Goal: Transaction & Acquisition: Purchase product/service

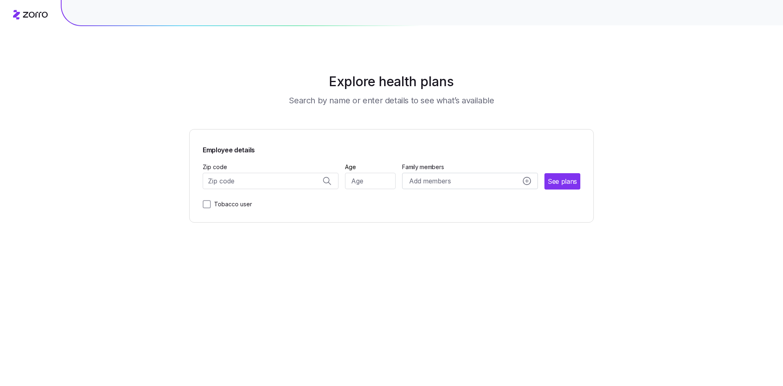
click at [294, 177] on input "Zip code" at bounding box center [271, 181] width 136 height 16
type input "75206"
click at [367, 182] on input "Age" at bounding box center [370, 181] width 51 height 16
click at [302, 183] on input "Zip code" at bounding box center [271, 181] width 136 height 16
click at [290, 201] on span "75206, [GEOGRAPHIC_DATA], [GEOGRAPHIC_DATA]" at bounding box center [269, 202] width 114 height 10
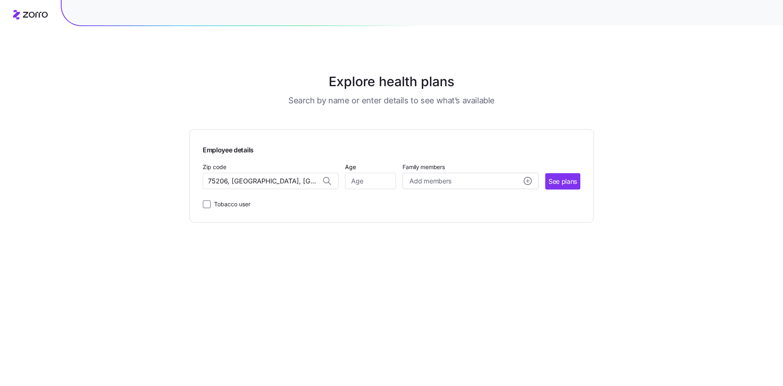
type input "75206, [GEOGRAPHIC_DATA], [GEOGRAPHIC_DATA]"
click at [359, 184] on input "Age" at bounding box center [370, 181] width 51 height 16
type input "55"
click at [533, 178] on button "Add members" at bounding box center [471, 181] width 136 height 16
click at [444, 235] on input "Age" at bounding box center [432, 233] width 41 height 16
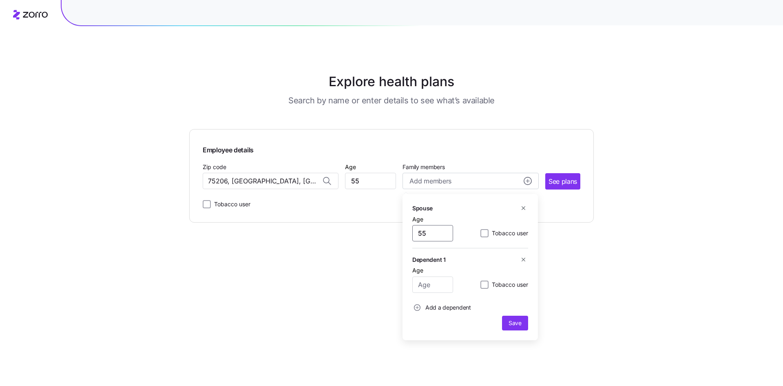
type input "55"
click at [565, 228] on main "Explore health plans Search by name or enter details to see what’s available Em…" at bounding box center [391, 193] width 405 height 386
click at [560, 185] on span "See plans" at bounding box center [563, 181] width 29 height 10
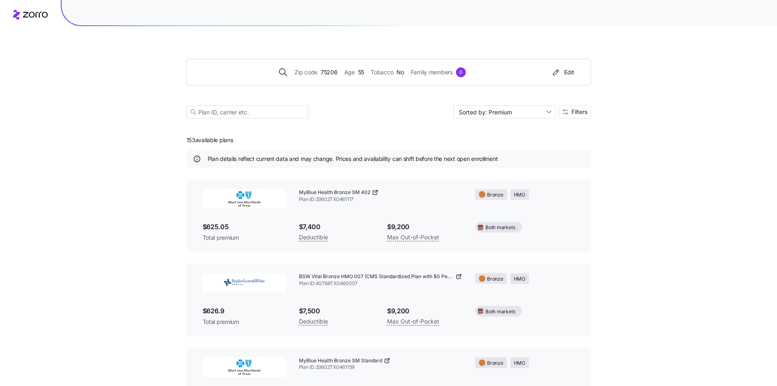
click at [278, 224] on span "$625.05" at bounding box center [244, 227] width 83 height 10
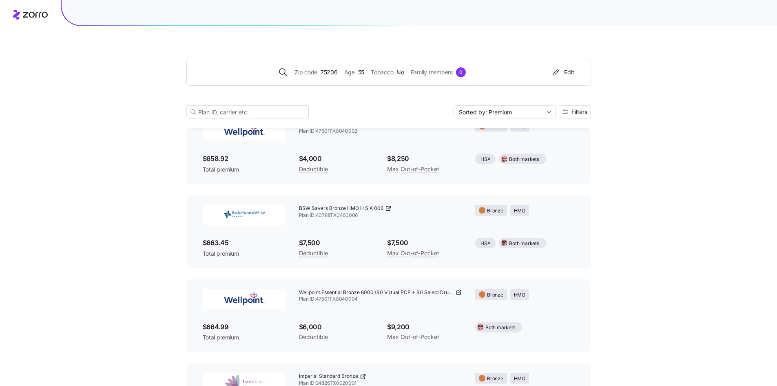
scroll to position [490, 0]
click at [346, 209] on span "BSW Savers Bronze HMO H S A 006" at bounding box center [341, 206] width 84 height 7
click at [244, 213] on img at bounding box center [244, 213] width 83 height 20
click at [218, 240] on span "$663.45" at bounding box center [244, 241] width 83 height 10
drag, startPoint x: 316, startPoint y: 253, endPoint x: 346, endPoint y: 250, distance: 30.7
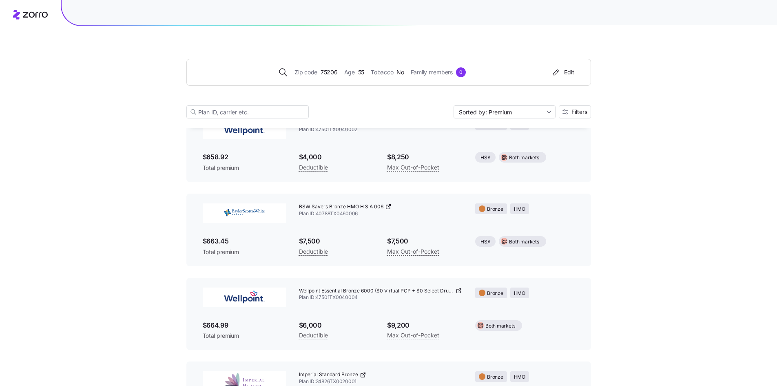
click at [329, 252] on div "BSW Savers Bronze HMO H S A 006 Plan ID: 40788TX0460006 Bronze HMO $663.45 Tota…" at bounding box center [388, 230] width 385 height 66
drag, startPoint x: 346, startPoint y: 250, endPoint x: 406, endPoint y: 253, distance: 60.1
click at [364, 252] on div "Deductible" at bounding box center [336, 251] width 75 height 10
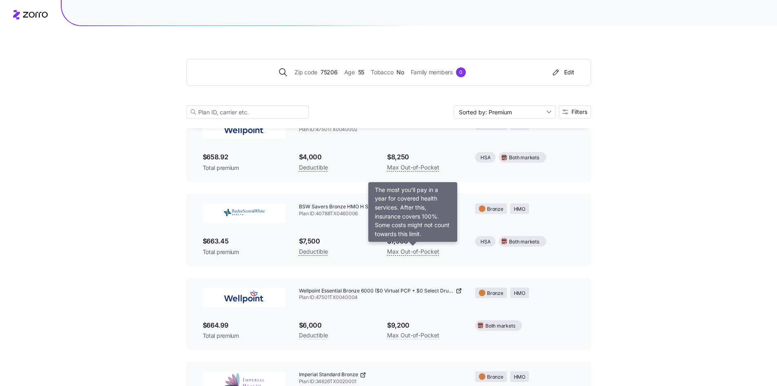
click at [465, 246] on div "$7,500 Max Out-of-Pocket" at bounding box center [425, 245] width 88 height 33
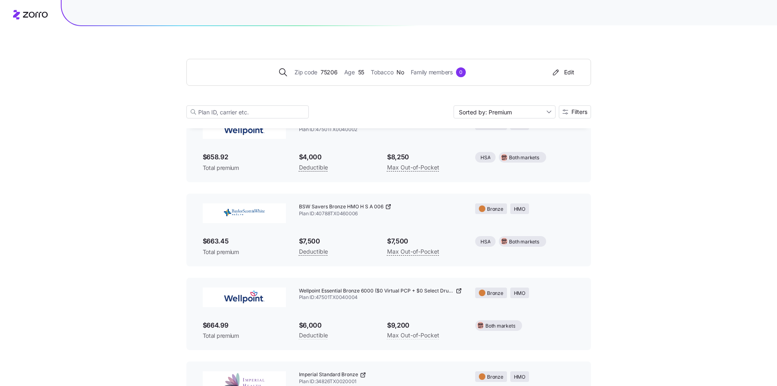
drag, startPoint x: 508, startPoint y: 254, endPoint x: 518, endPoint y: 255, distance: 9.8
click at [511, 255] on div "BSW Savers Bronze HMO H S A 006 Plan ID: 40788TX0460006 Bronze HMO $663.45 Tota…" at bounding box center [388, 230] width 385 height 66
click at [554, 244] on span "Web search" at bounding box center [560, 241] width 36 height 12
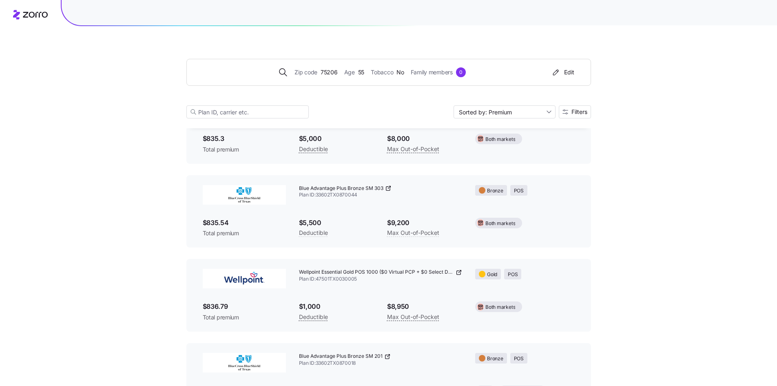
scroll to position [4550, 0]
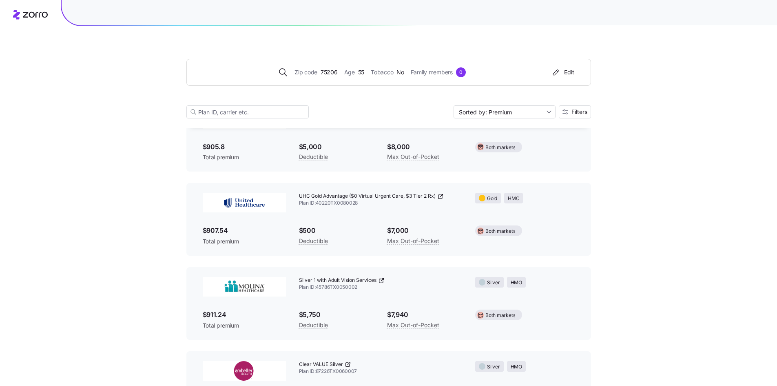
scroll to position [6468, 0]
